Goal: Information Seeking & Learning: Learn about a topic

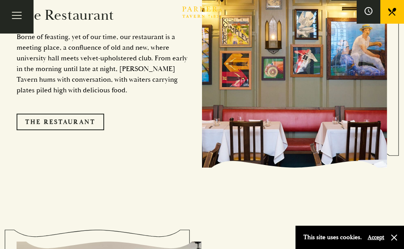
scroll to position [654, 0]
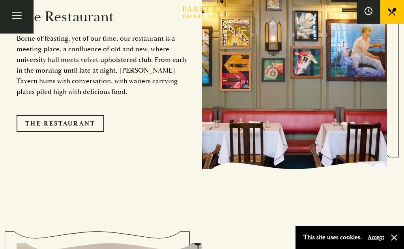
click at [72, 132] on link "The Restaurant" at bounding box center [61, 123] width 88 height 17
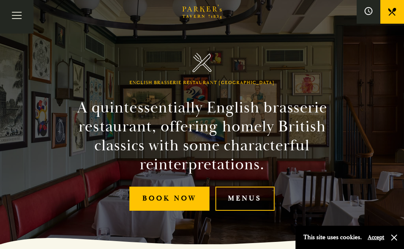
scroll to position [46, 0]
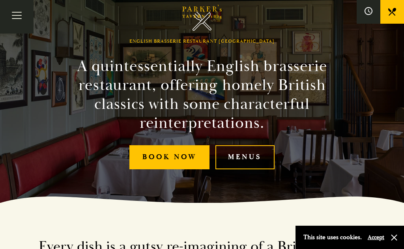
click at [241, 169] on link "Menus" at bounding box center [245, 157] width 59 height 24
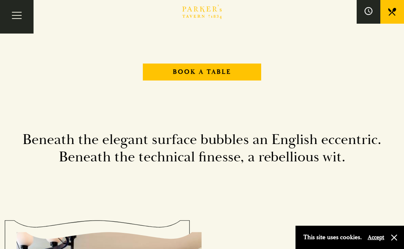
scroll to position [837, 0]
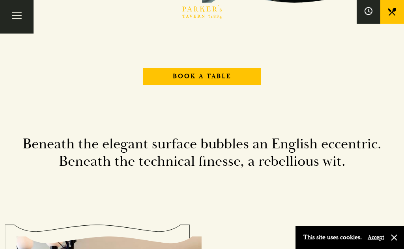
click at [14, 10] on button "Toggle navigation" at bounding box center [17, 17] width 34 height 34
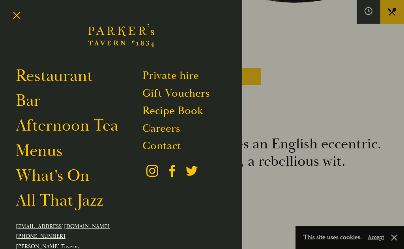
click at [38, 154] on link "Menus" at bounding box center [39, 151] width 47 height 21
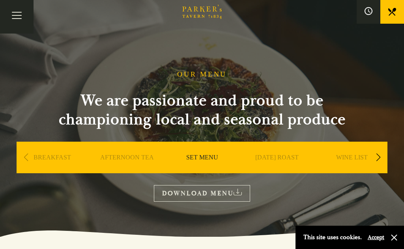
click at [284, 157] on link "SUNDAY ROAST" at bounding box center [277, 170] width 43 height 32
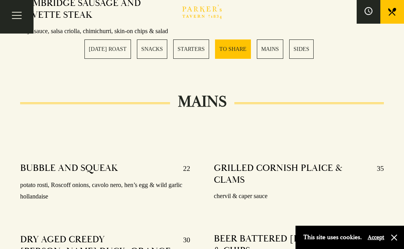
scroll to position [1355, 0]
click at [101, 45] on link "SUNDAY ROAST" at bounding box center [108, 48] width 47 height 19
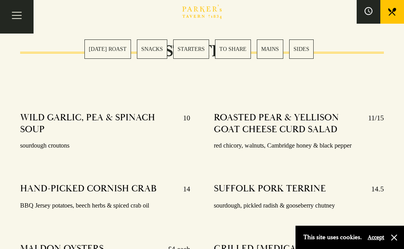
scroll to position [789, 0]
